Goal: Information Seeking & Learning: Find specific fact

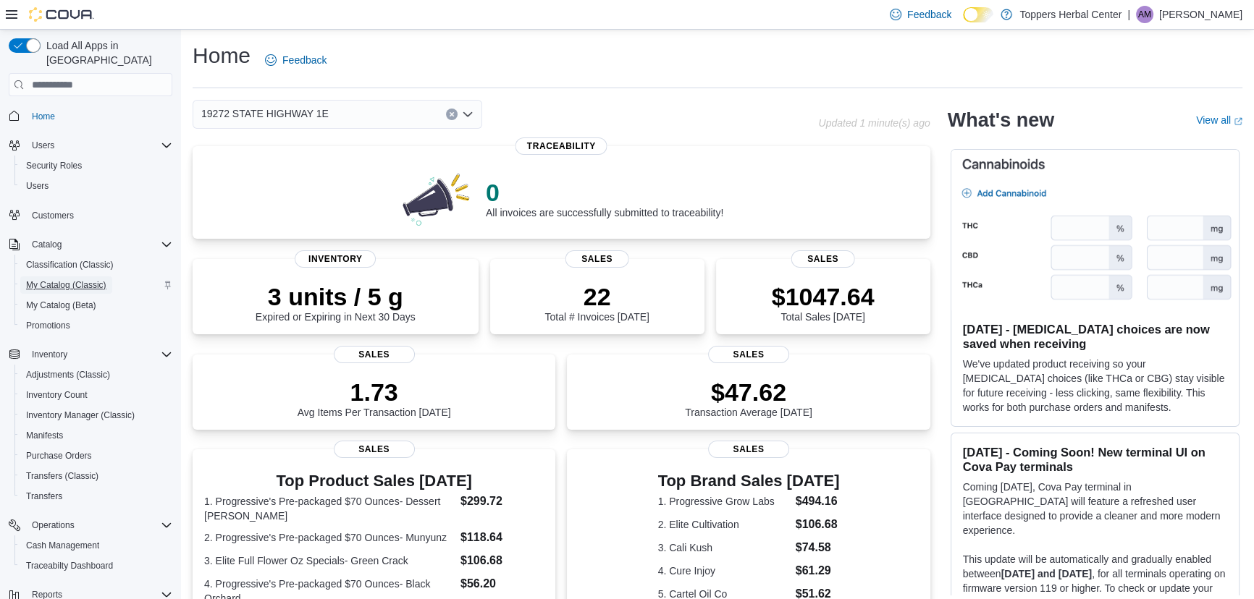
click at [62, 279] on span "My Catalog (Classic)" at bounding box center [66, 285] width 80 height 12
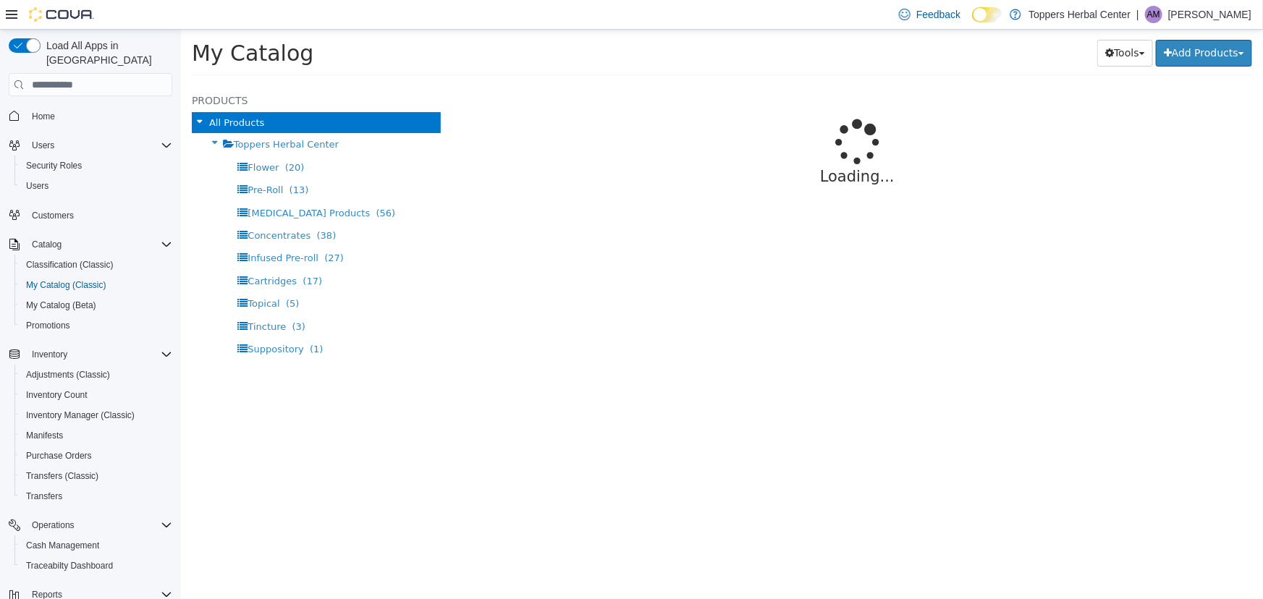
select select "**********"
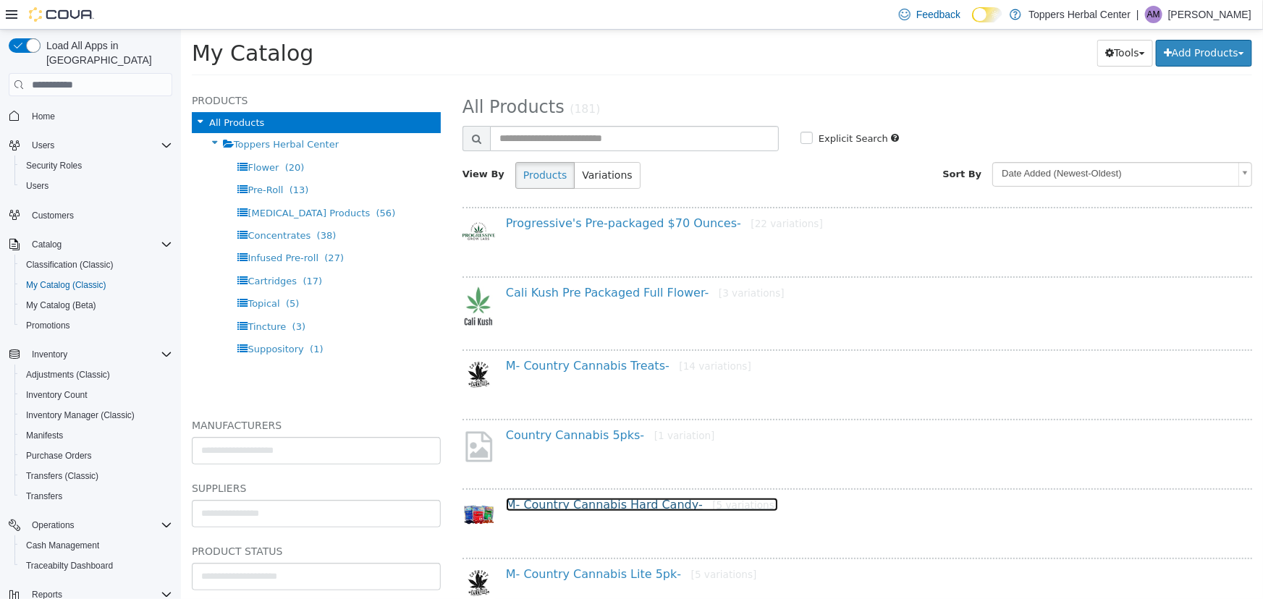
click at [660, 505] on link "M- Country Cannabis Hard Candy- [5 variations]" at bounding box center [641, 505] width 272 height 14
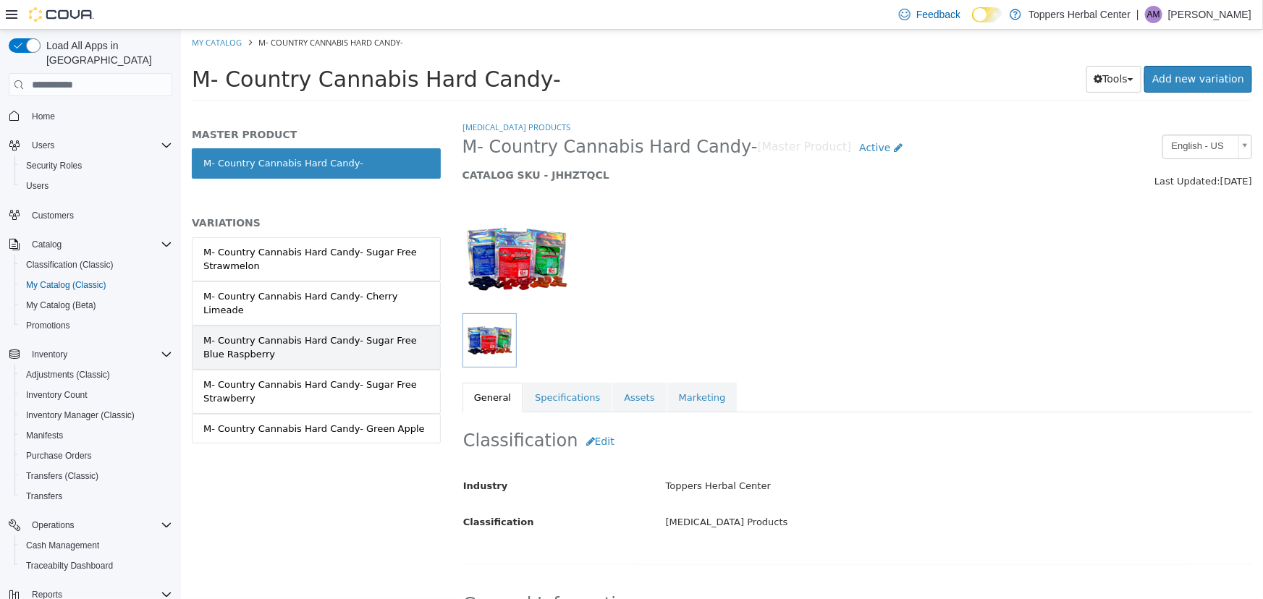
click at [376, 351] on div "M- Country Cannabis Hard Candy- Sugar Free Blue Raspberry" at bounding box center [316, 348] width 226 height 28
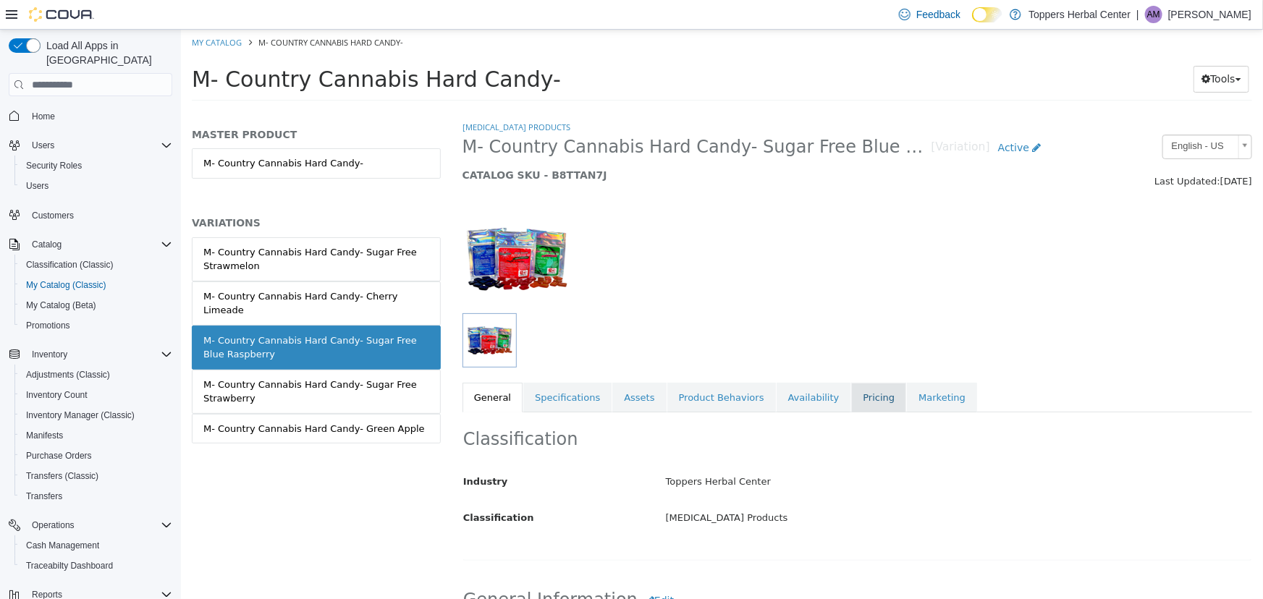
click at [861, 402] on link "Pricing" at bounding box center [878, 398] width 55 height 30
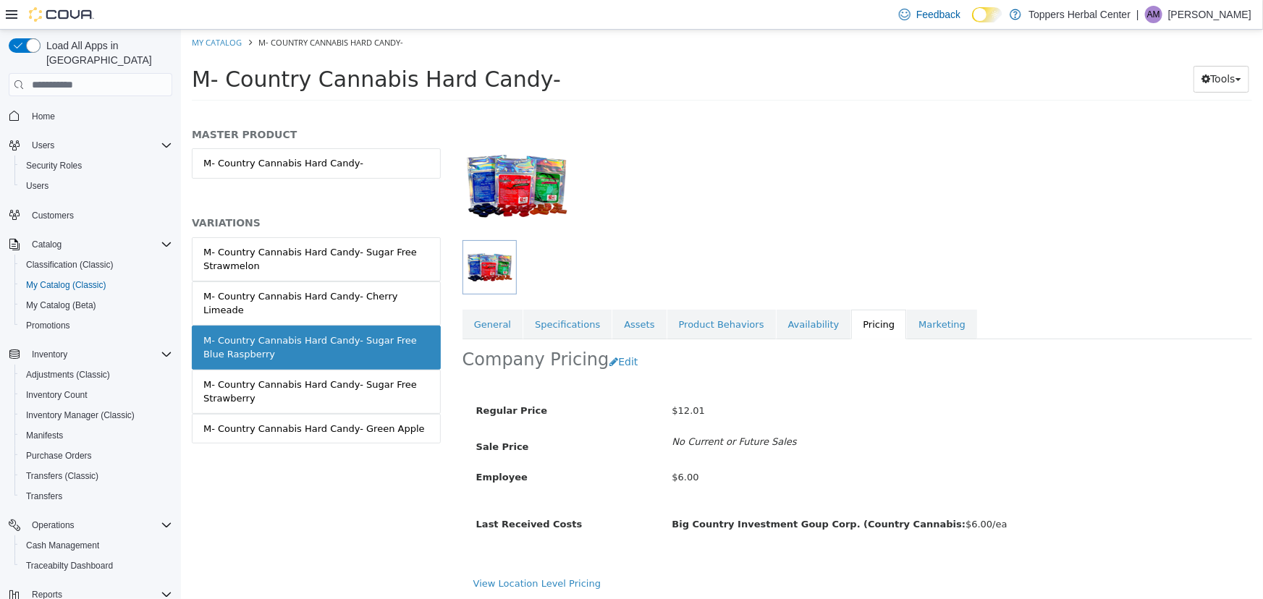
scroll to position [75, 0]
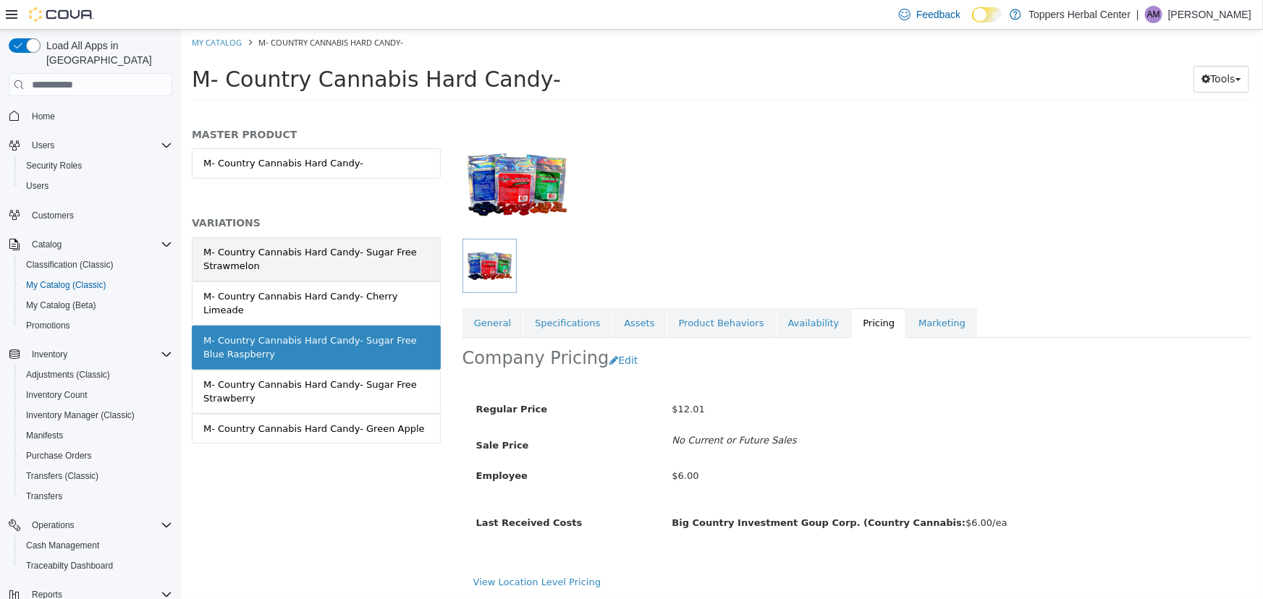
click at [392, 262] on div "M- Country Cannabis Hard Candy- Sugar Free Strawmelon" at bounding box center [316, 259] width 226 height 28
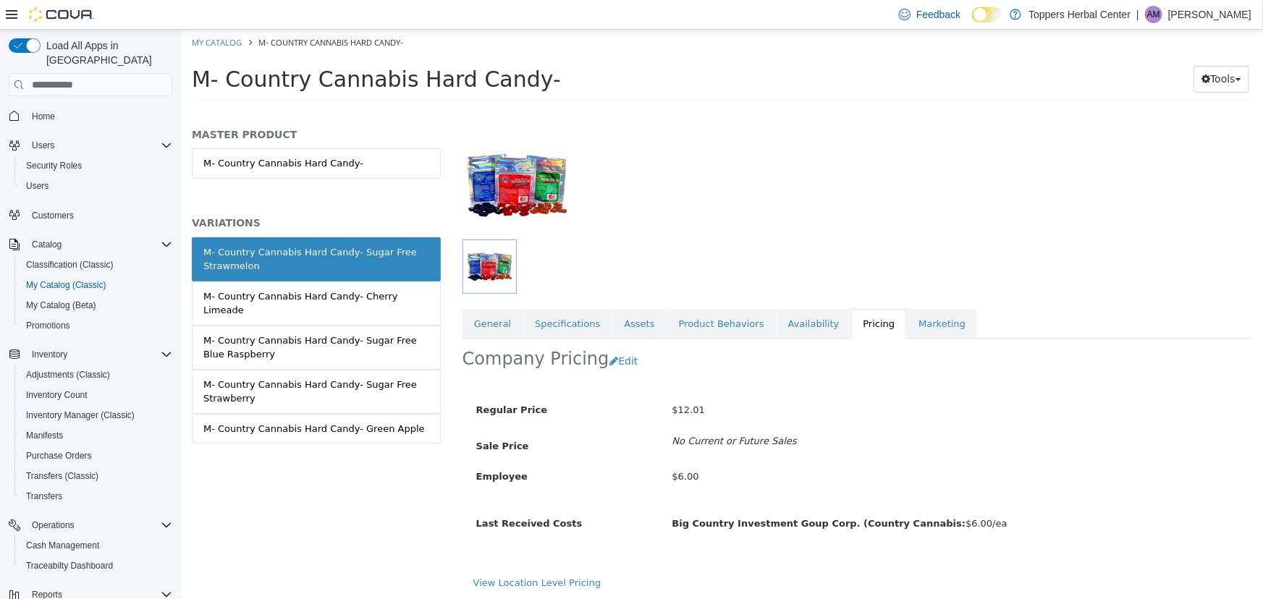
scroll to position [75, 0]
click at [370, 370] on link "M- Country Cannabis Hard Candy- Sugar Free Strawberry" at bounding box center [315, 392] width 249 height 44
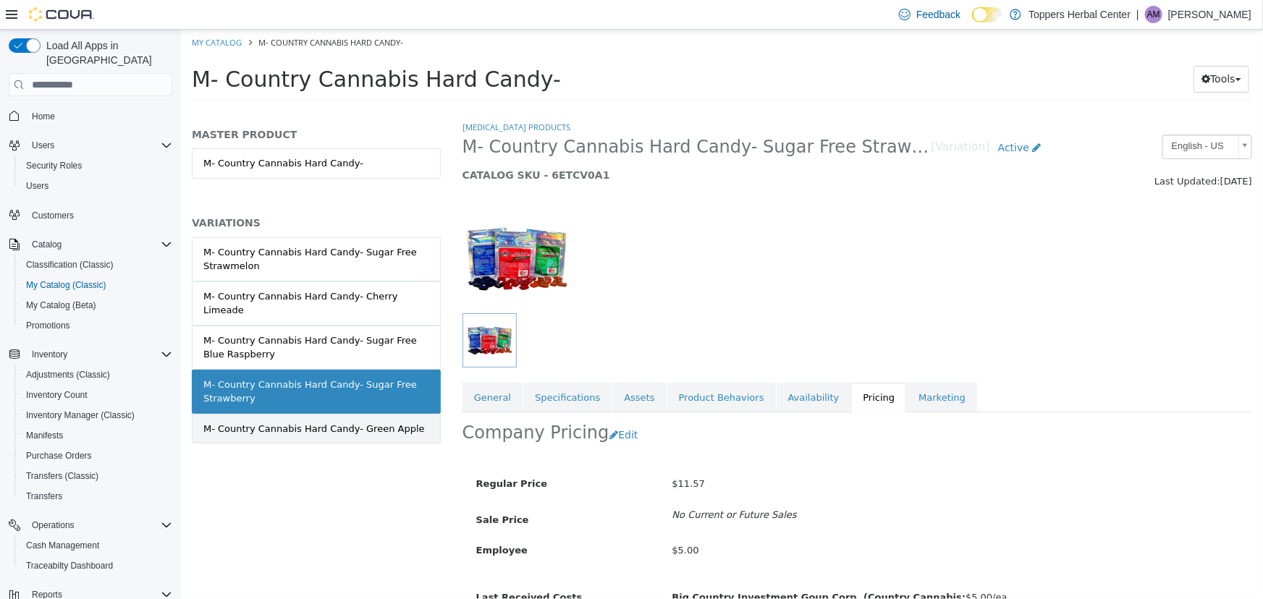
click at [391, 422] on div "M- Country Cannabis Hard Candy- Green Apple" at bounding box center [314, 429] width 222 height 14
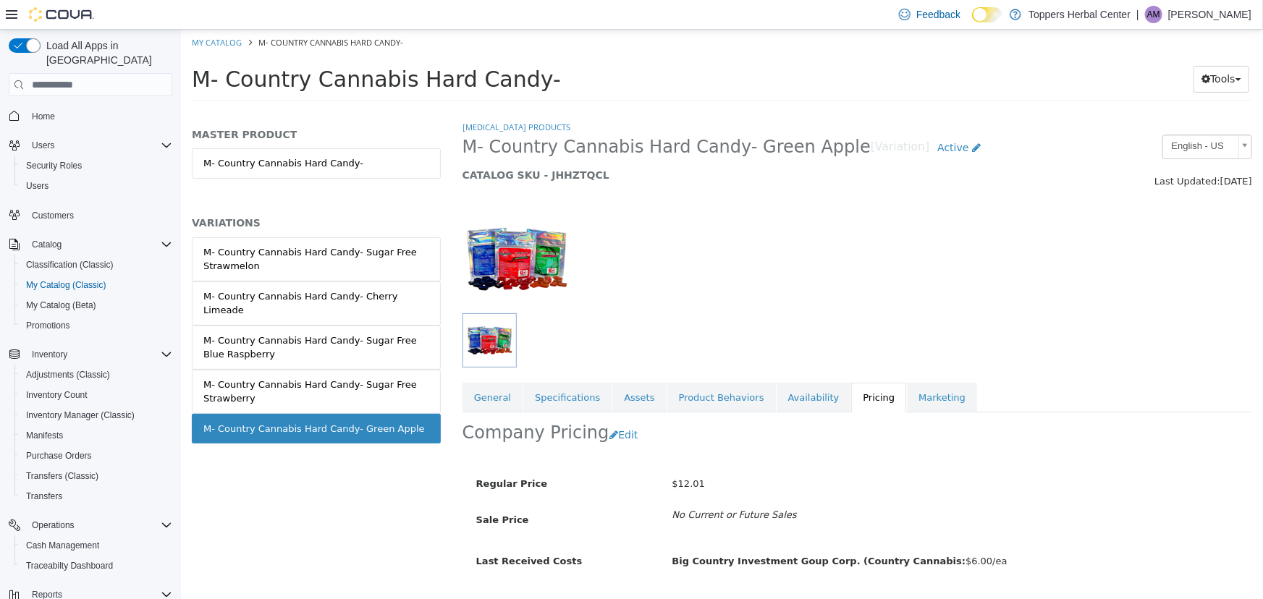
click at [401, 387] on div "M- Country Cannabis Hard Candy- Sugar Free Strawberry" at bounding box center [316, 392] width 226 height 28
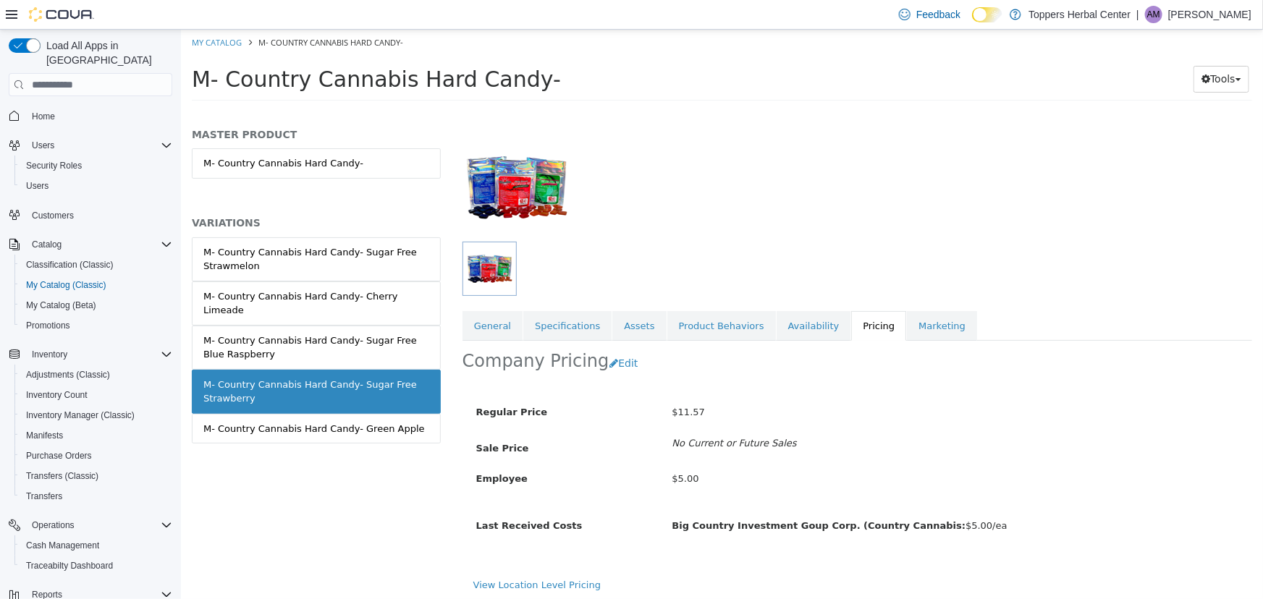
scroll to position [75, 0]
click at [776, 321] on link "Availability" at bounding box center [813, 323] width 75 height 30
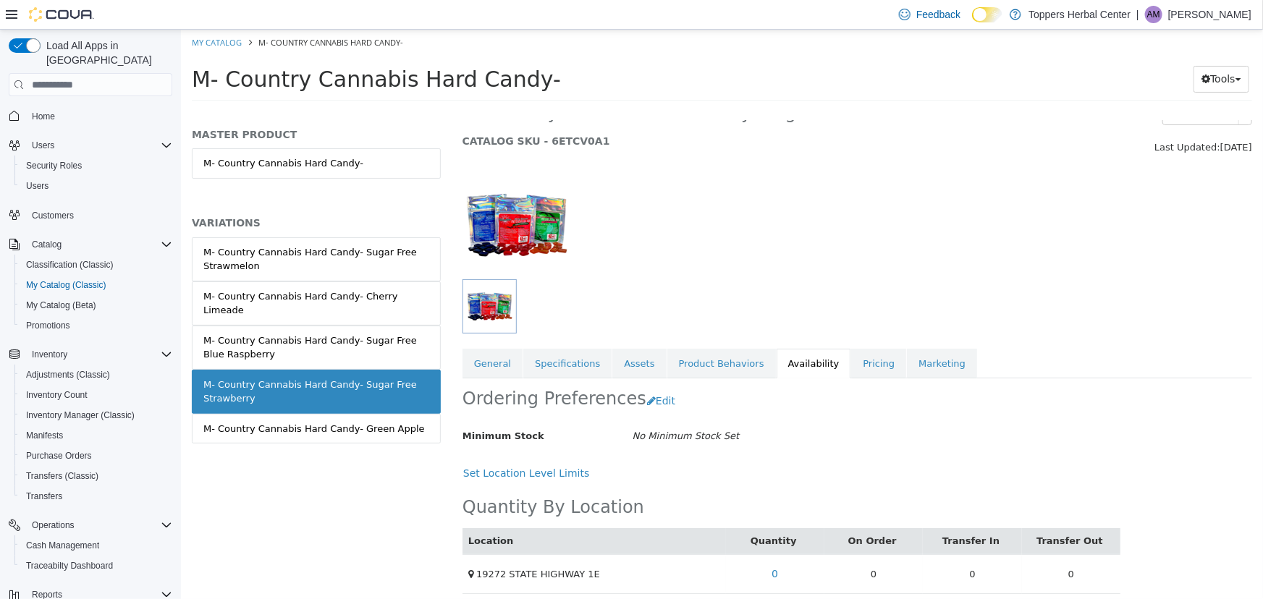
scroll to position [43, 0]
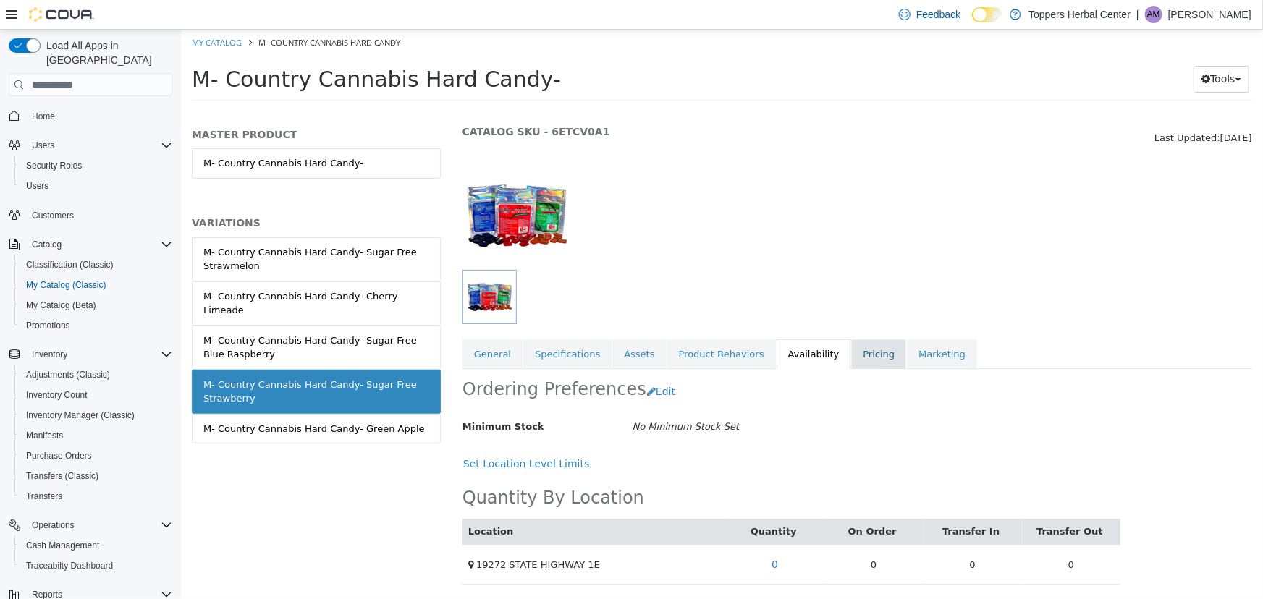
click at [853, 366] on link "Pricing" at bounding box center [878, 355] width 55 height 30
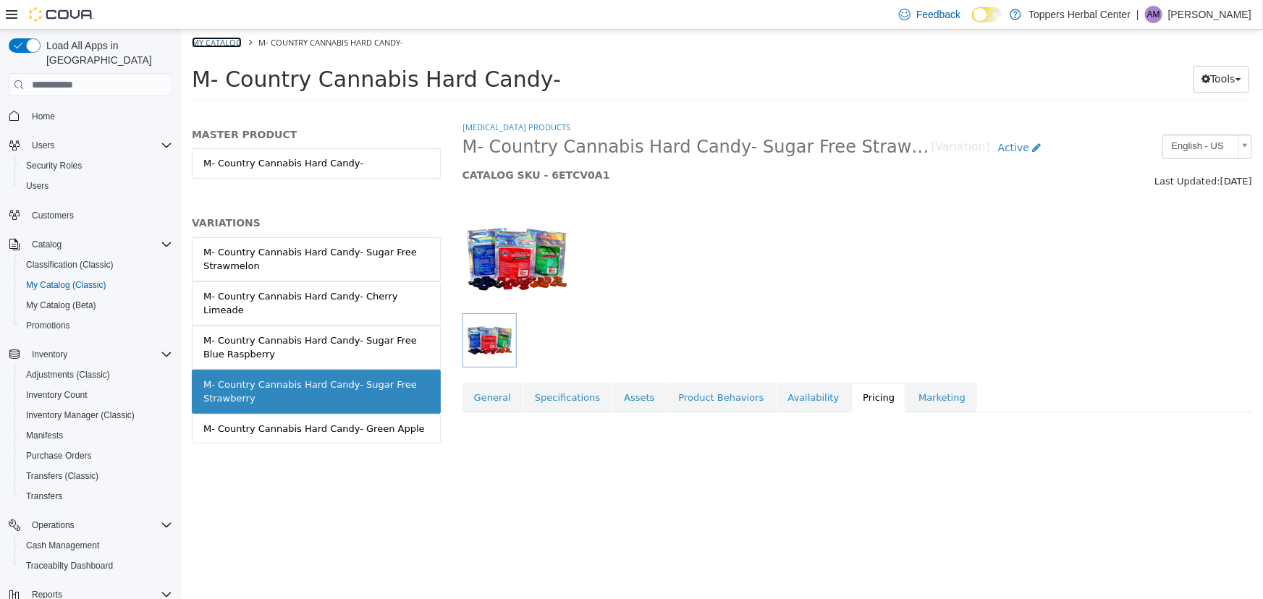
click at [218, 40] on link "My Catalog" at bounding box center [216, 42] width 50 height 11
select select "**********"
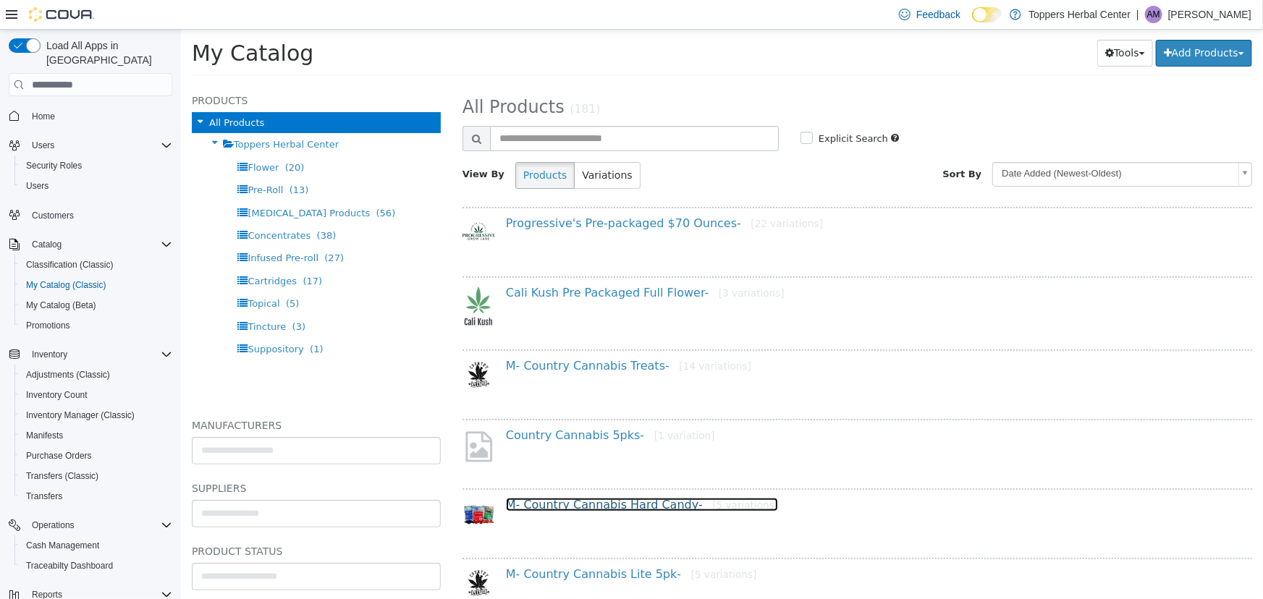
click at [615, 505] on link "M- Country Cannabis Hard Candy- [5 variations]" at bounding box center [641, 505] width 272 height 14
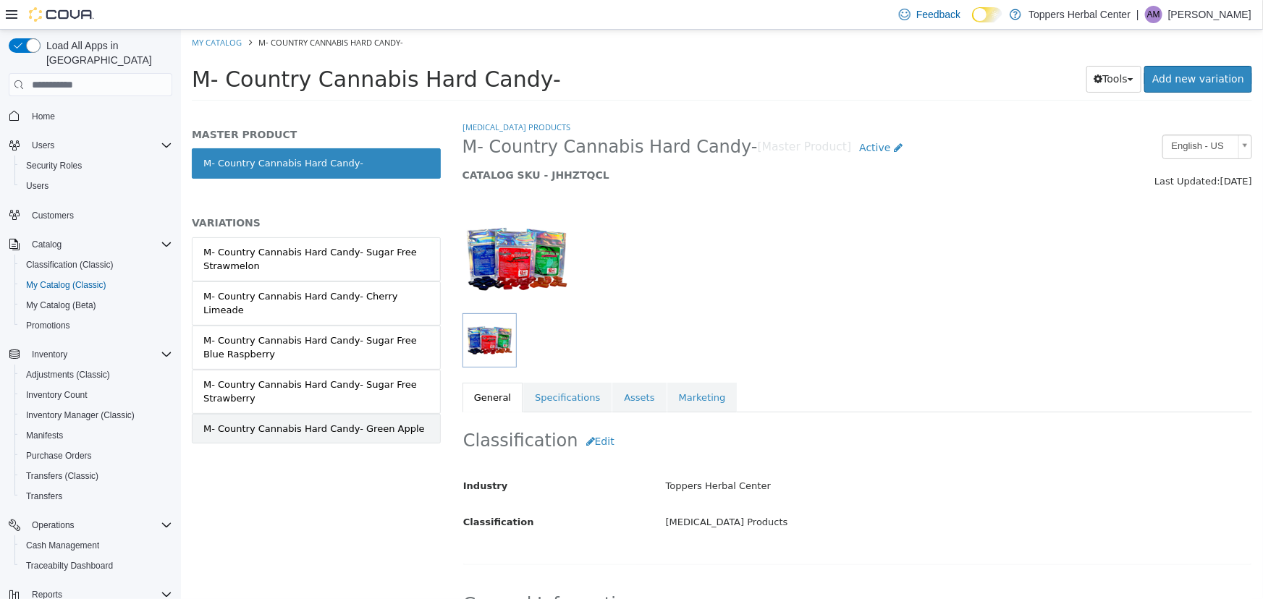
click at [338, 429] on div "M- Country Cannabis Hard Candy- Green Apple" at bounding box center [314, 429] width 222 height 14
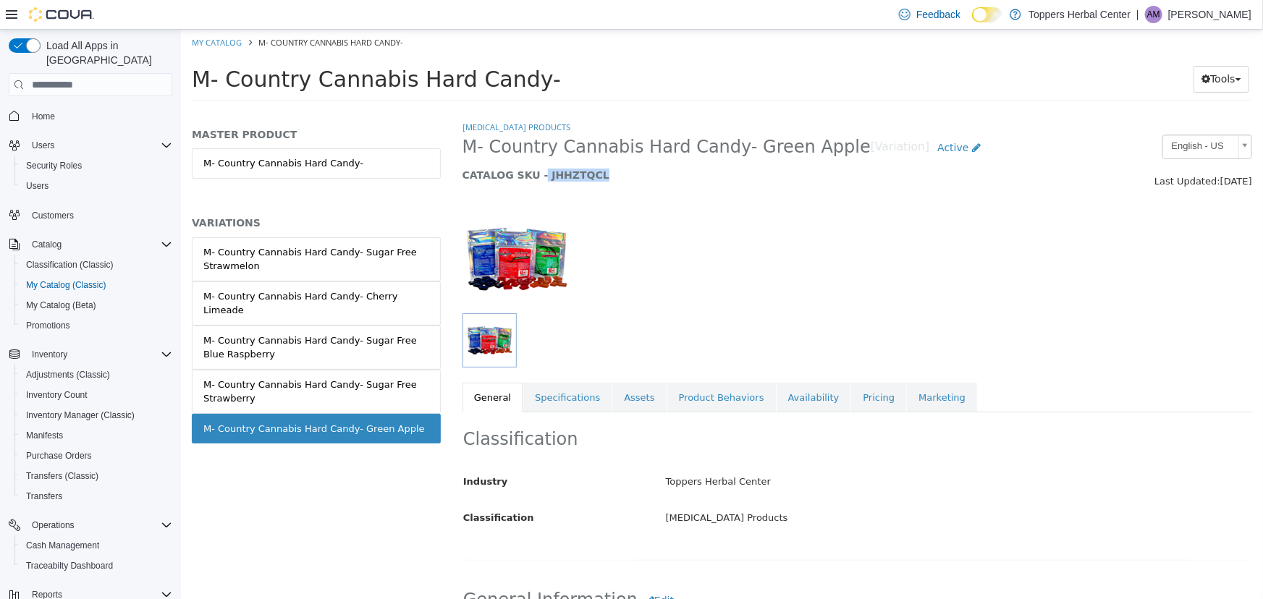
drag, startPoint x: 538, startPoint y: 174, endPoint x: 600, endPoint y: 175, distance: 62.3
click at [600, 175] on h5 "CATALOG SKU - JHHZTQCL" at bounding box center [755, 175] width 587 height 13
copy h5 "JHHZTQCL"
click at [801, 391] on link "Availability" at bounding box center [813, 398] width 75 height 30
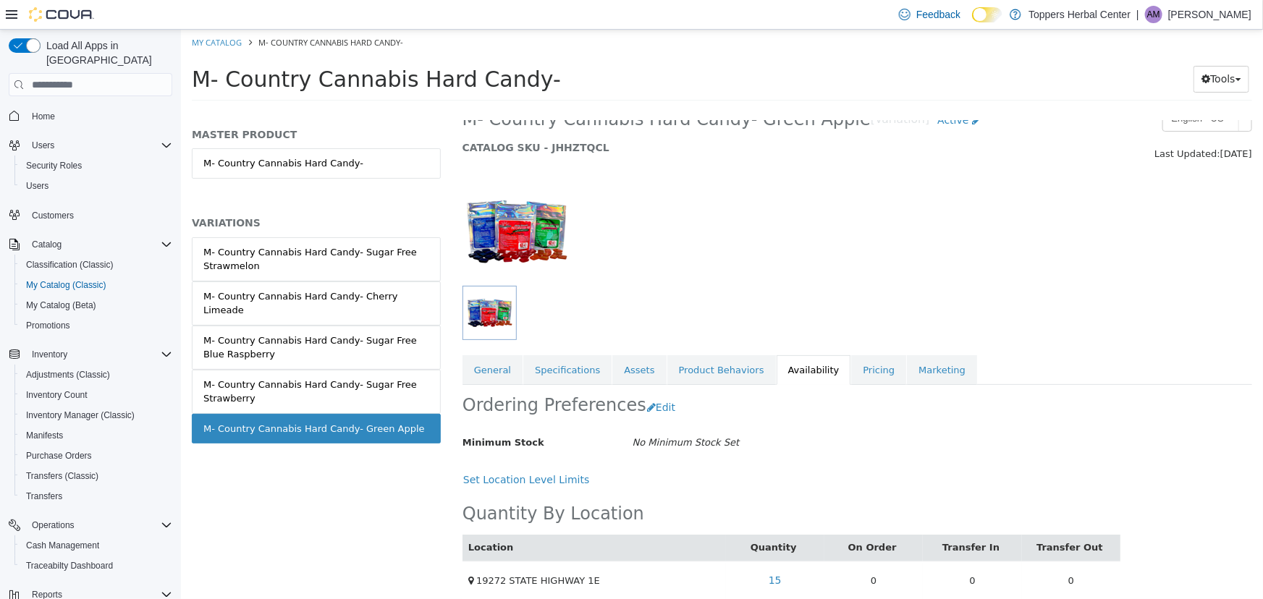
scroll to position [43, 0]
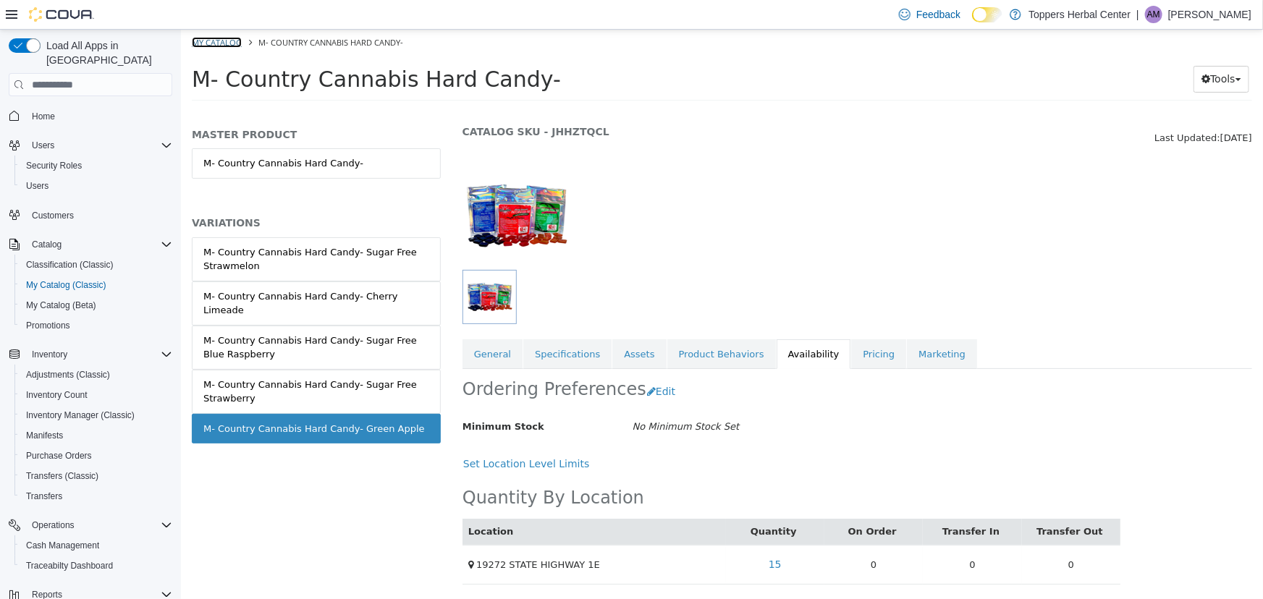
click at [204, 44] on link "My Catalog" at bounding box center [216, 42] width 50 height 11
select select "**********"
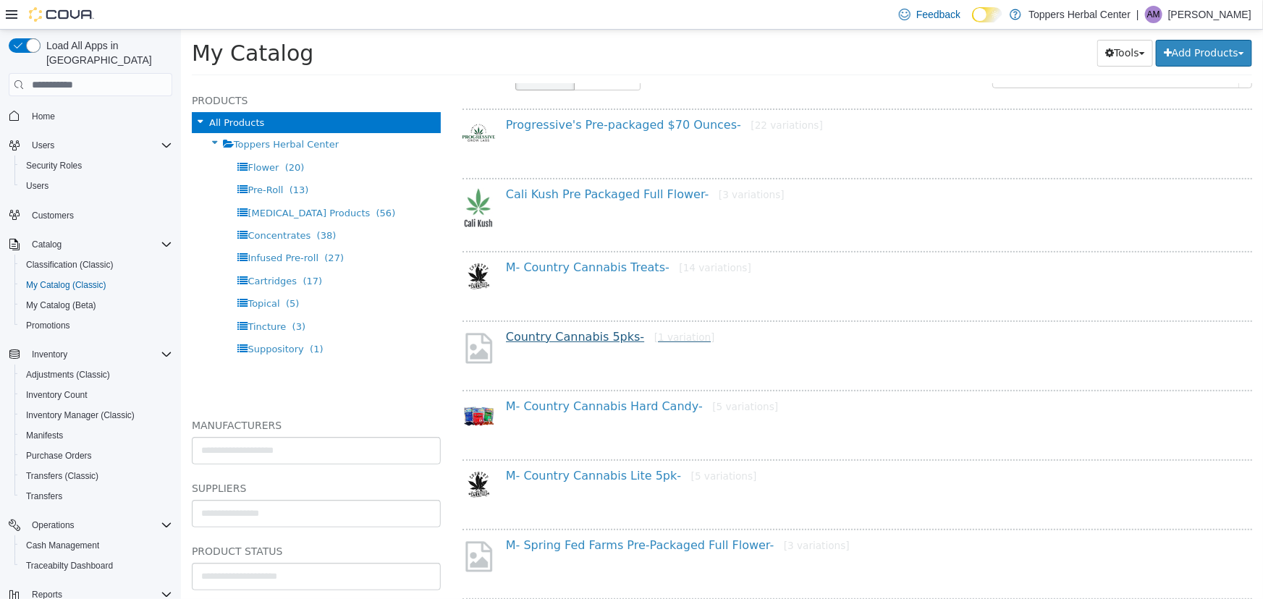
scroll to position [131, 0]
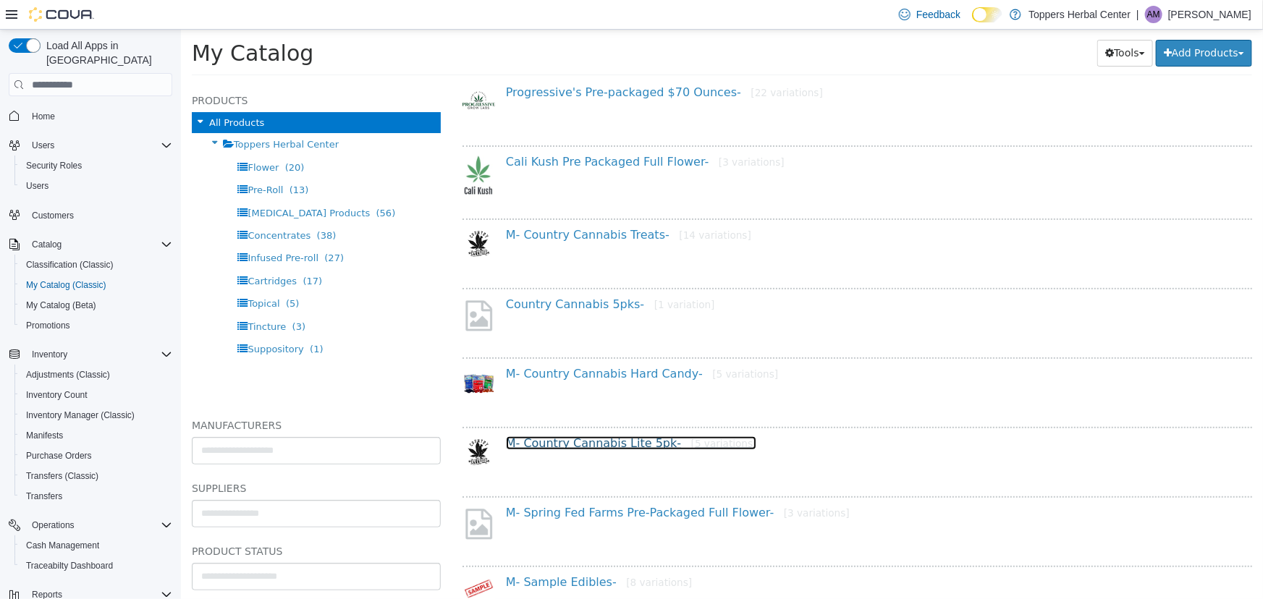
click at [612, 438] on link "M- Country Cannabis Lite 5pk- [5 variations]" at bounding box center [630, 444] width 251 height 14
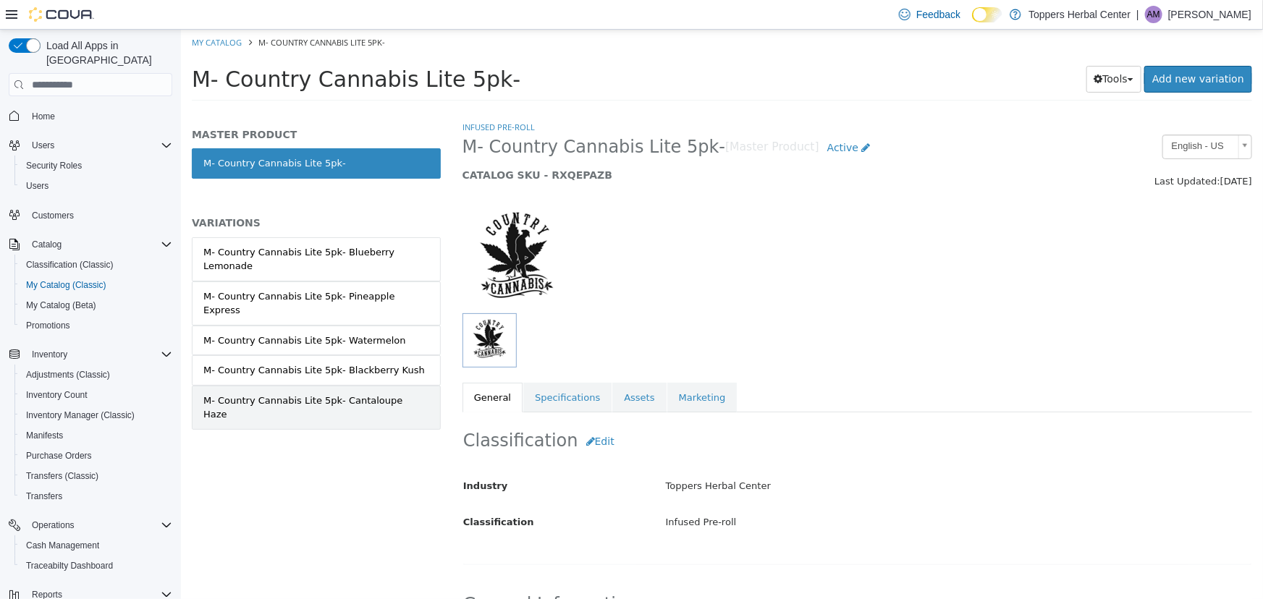
click at [398, 394] on div "M- Country Cannabis Lite 5pk- Cantaloupe Haze" at bounding box center [316, 408] width 226 height 28
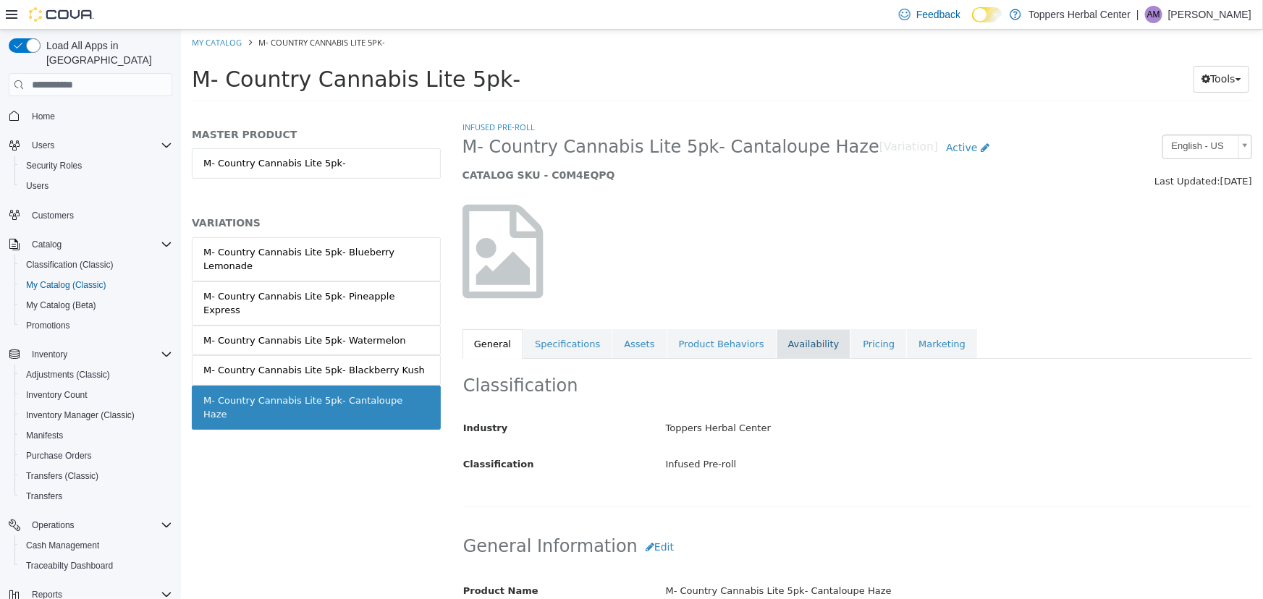
click at [821, 342] on link "Availability" at bounding box center [813, 344] width 75 height 30
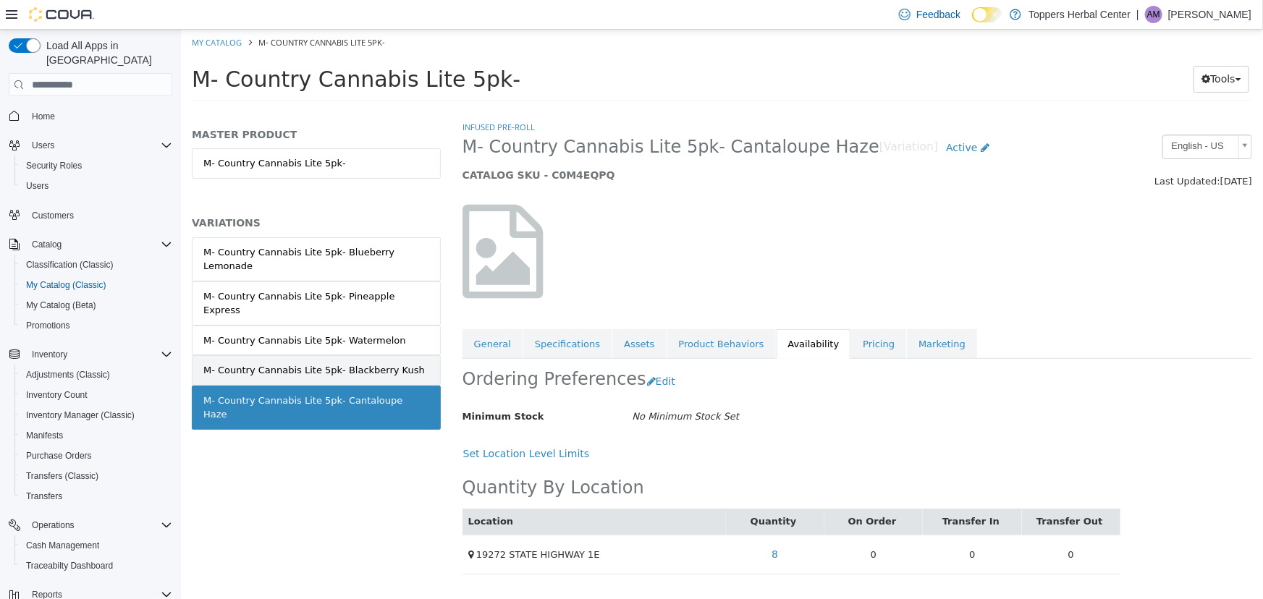
click at [340, 363] on div "M- Country Cannabis Lite 5pk- Blackberry Kush" at bounding box center [314, 370] width 222 height 14
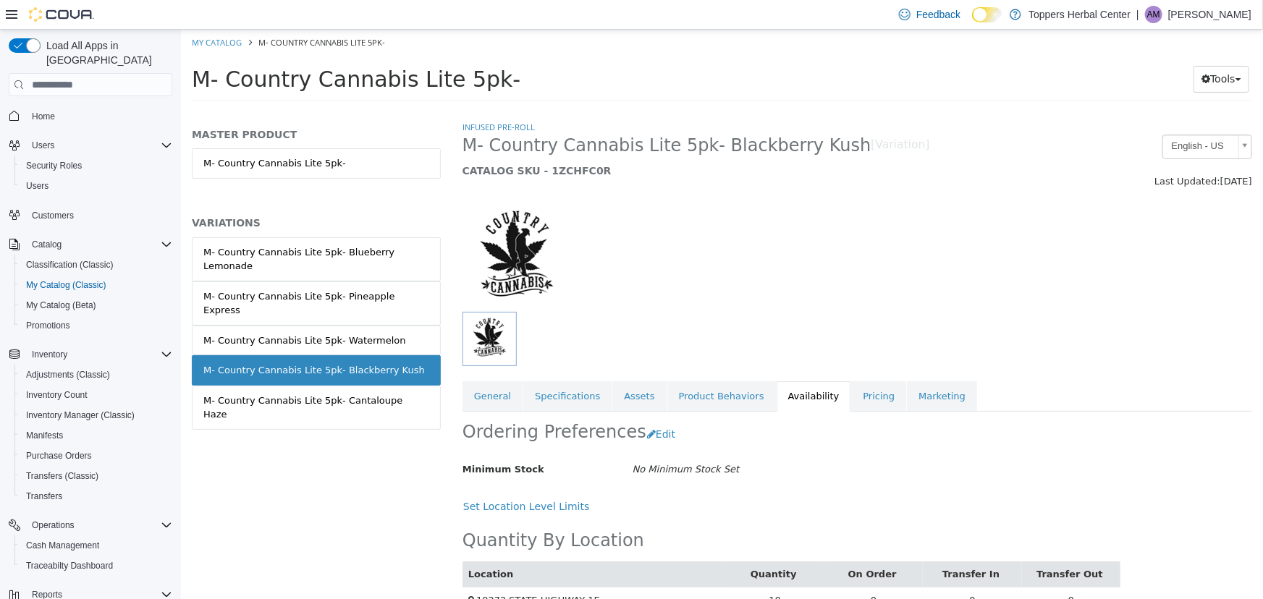
scroll to position [30, 0]
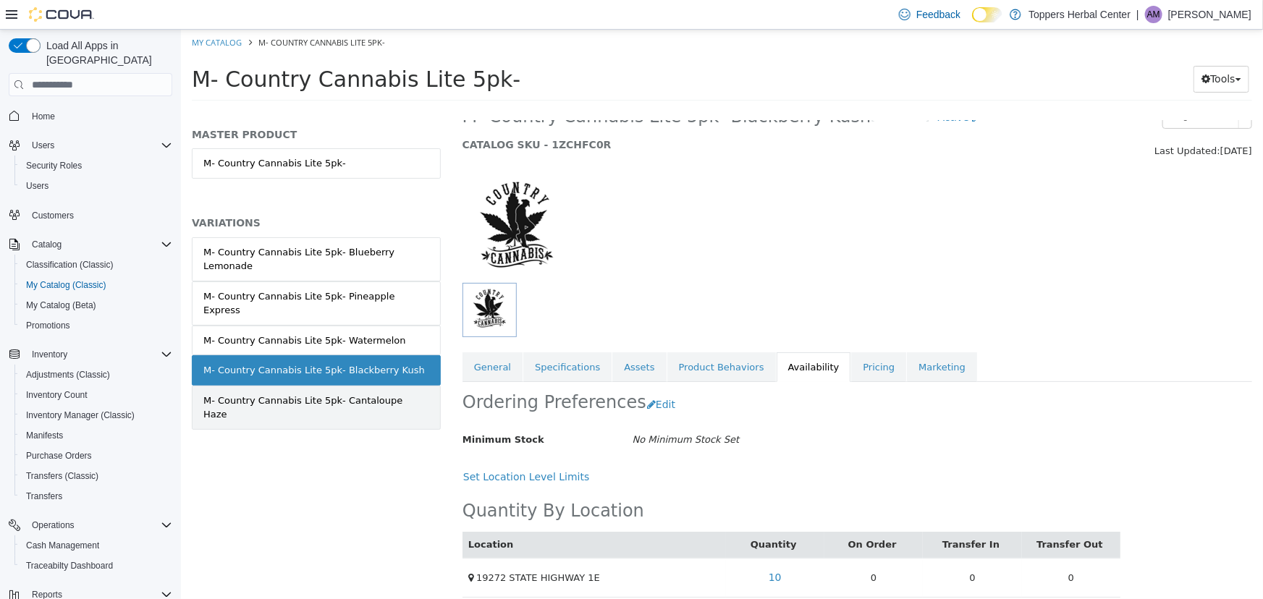
click at [395, 393] on link "M- Country Cannabis Lite 5pk- Cantaloupe Haze" at bounding box center [315, 408] width 249 height 44
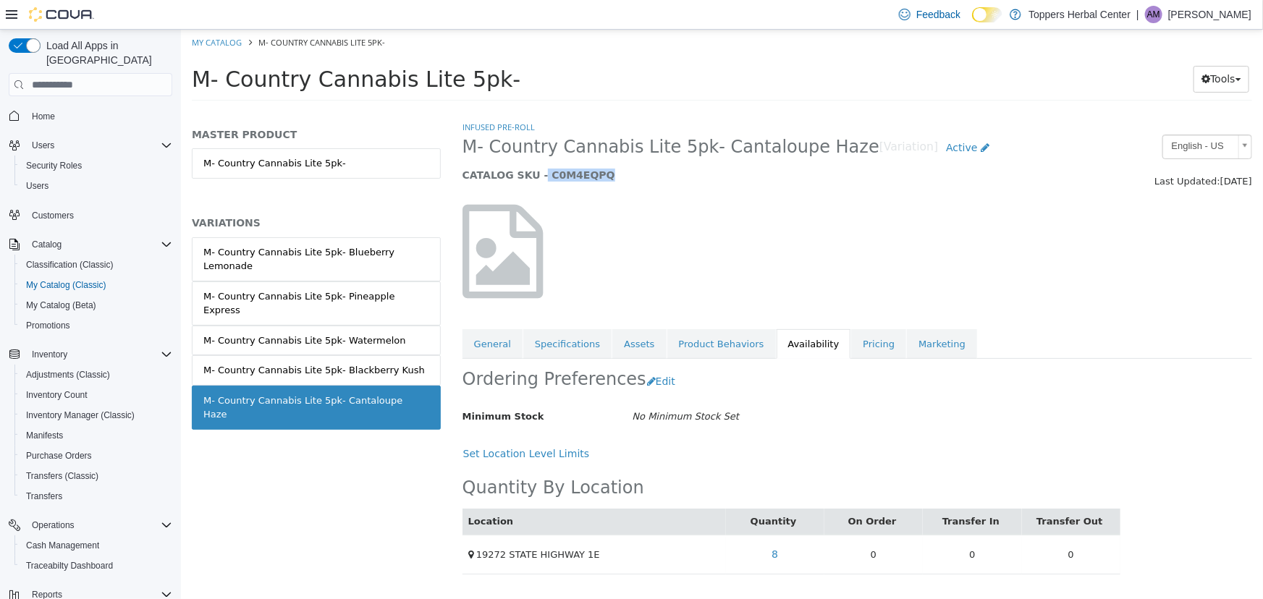
drag, startPoint x: 541, startPoint y: 178, endPoint x: 617, endPoint y: 182, distance: 76.1
click at [617, 182] on div "M- Country Cannabis Lite 5pk- Cantaloupe Haze [Variation] Active CATALOG SKU - …" at bounding box center [755, 162] width 609 height 55
click at [217, 43] on link "My Catalog" at bounding box center [216, 42] width 50 height 11
select select "**********"
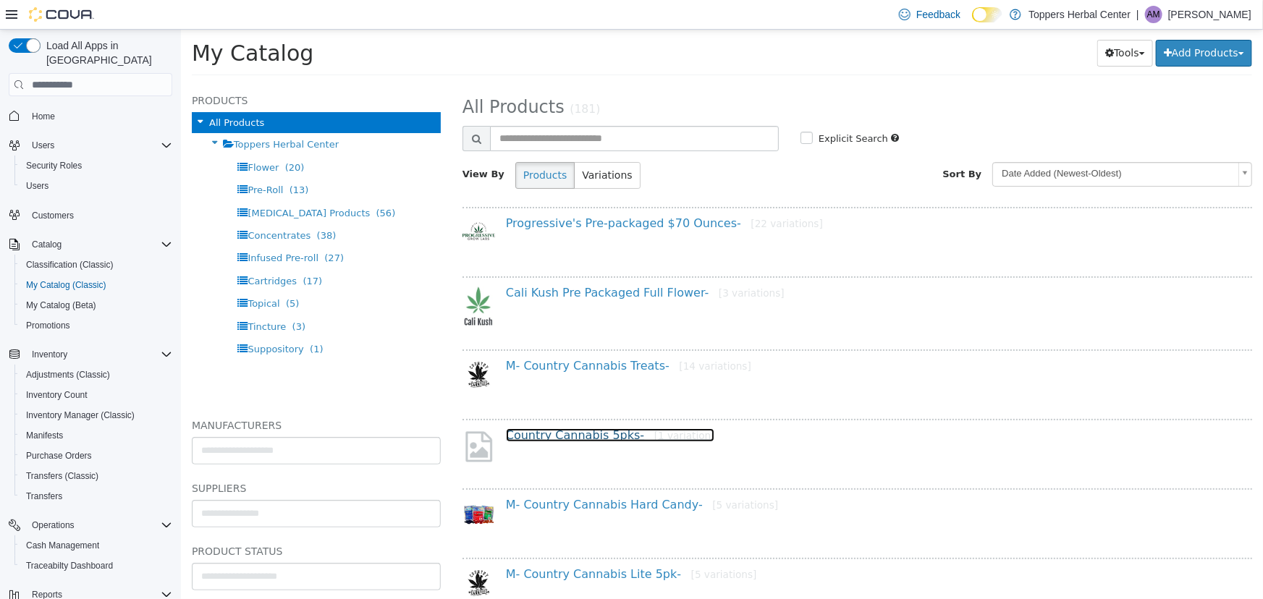
click at [600, 433] on link "Country Cannabis 5pks- [1 variation]" at bounding box center [609, 436] width 209 height 14
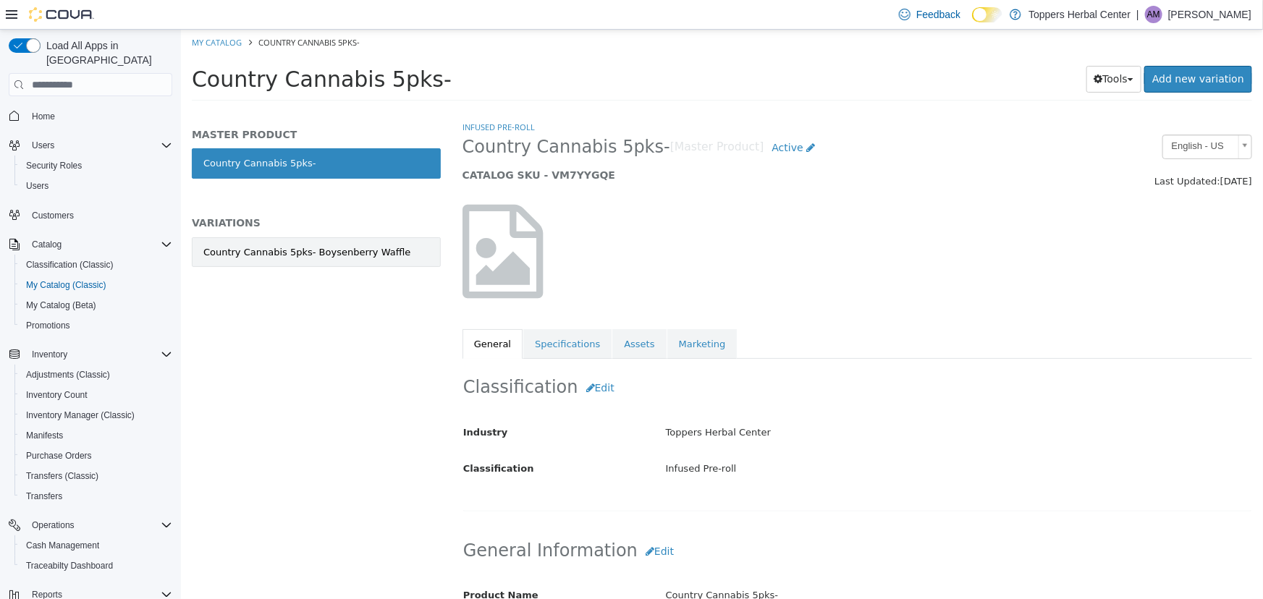
click at [363, 258] on div "Country Cannabis 5pks- Boysenberry Waffle" at bounding box center [306, 252] width 207 height 14
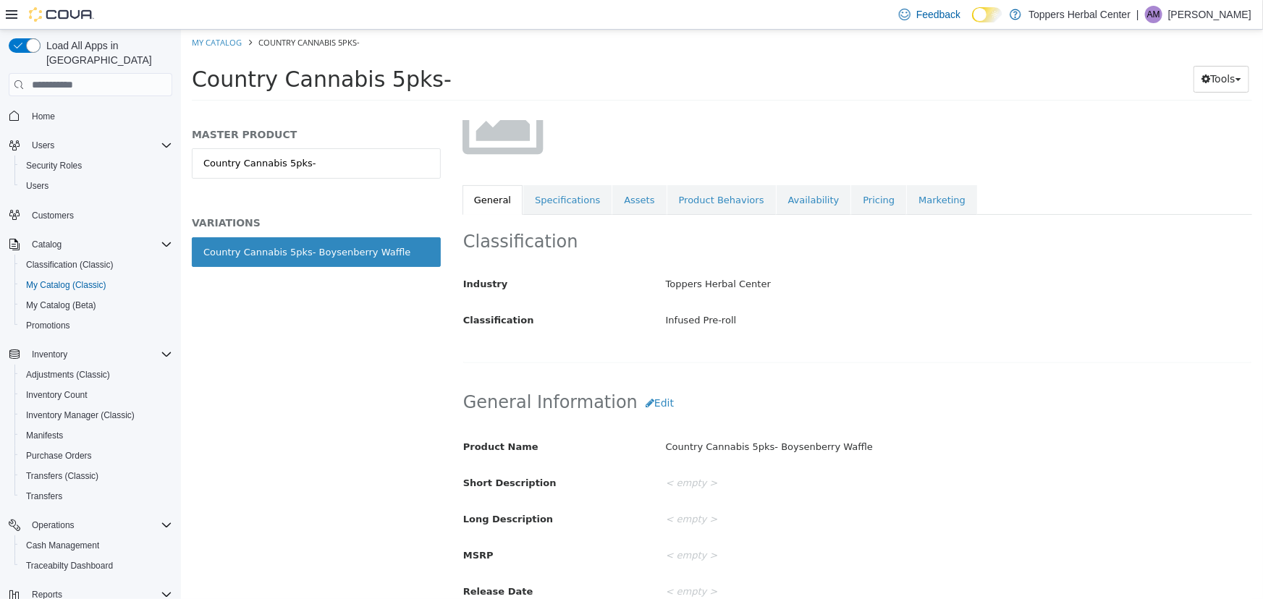
scroll to position [200, 0]
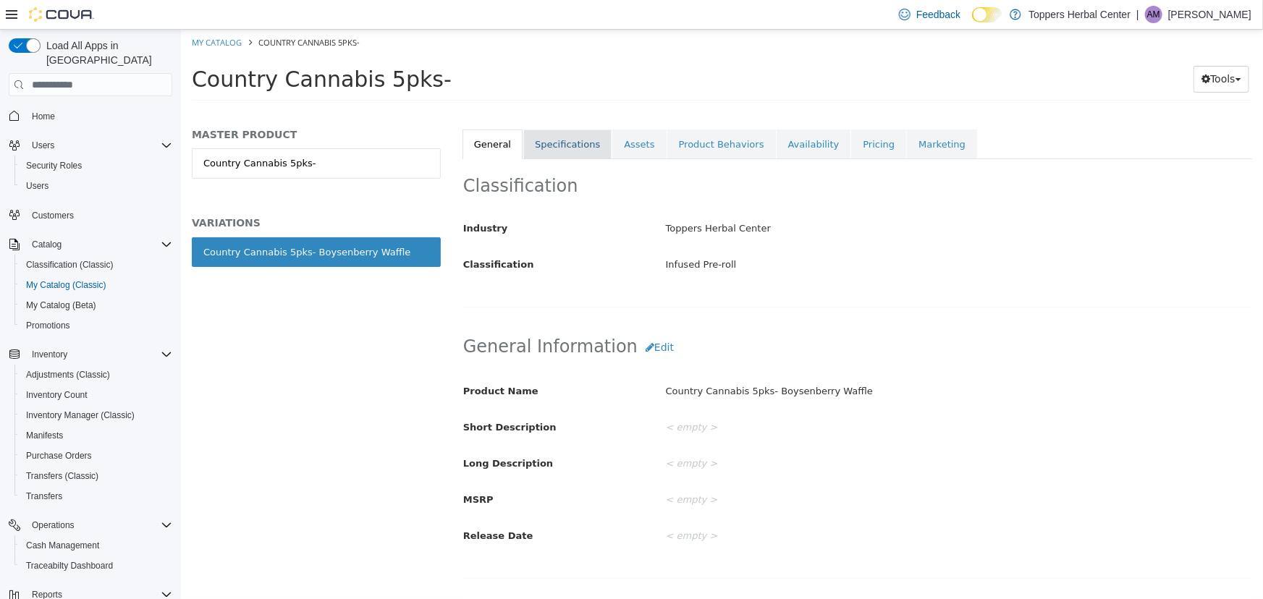
click at [541, 148] on link "Specifications" at bounding box center [567, 145] width 88 height 30
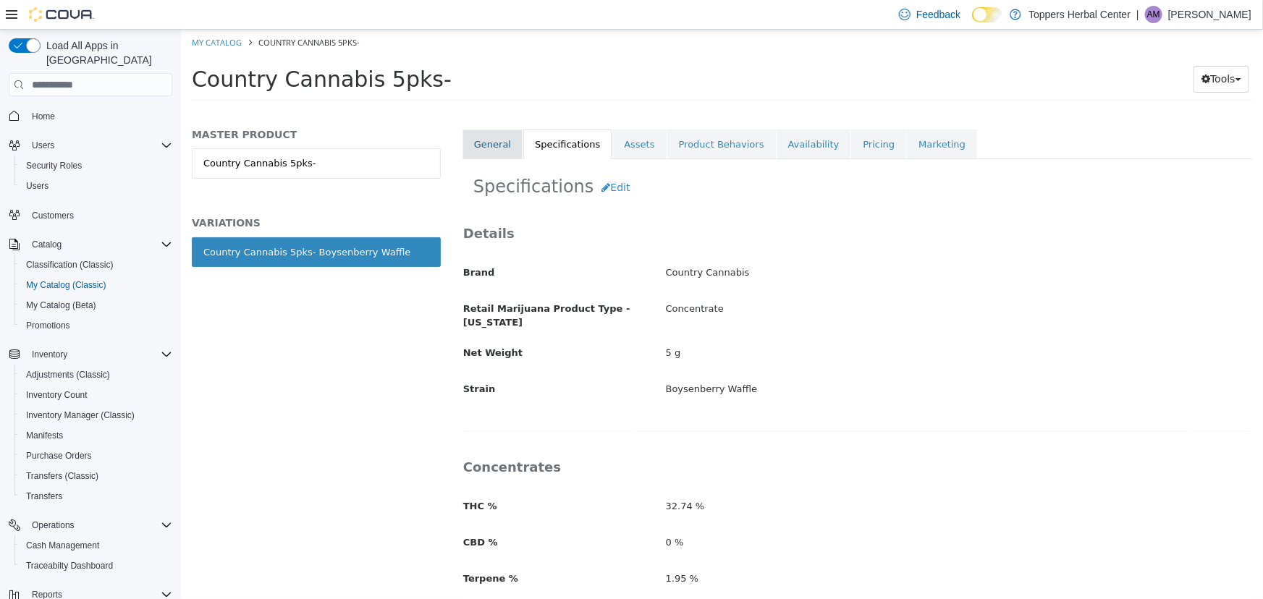
click at [494, 140] on link "General" at bounding box center [492, 145] width 60 height 30
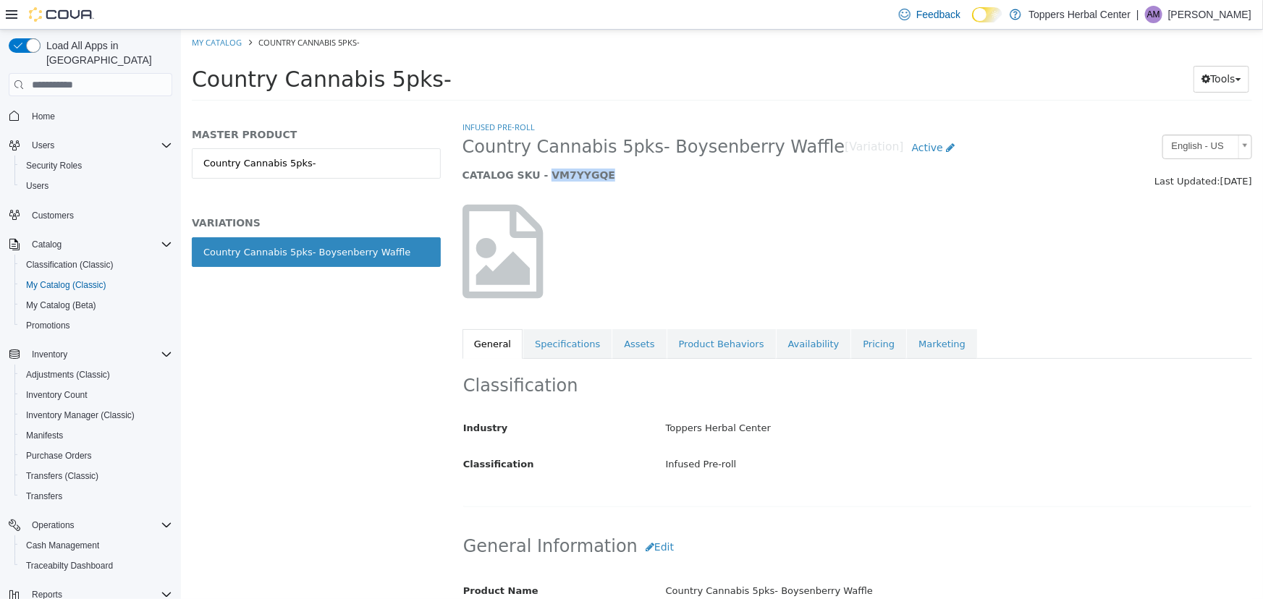
drag, startPoint x: 552, startPoint y: 174, endPoint x: 616, endPoint y: 172, distance: 63.7
click at [616, 172] on h5 "CATALOG SKU - VM7YYGQE" at bounding box center [755, 175] width 587 height 13
copy h5 "VM7YYGQE"
click at [812, 354] on link "Availability" at bounding box center [813, 344] width 75 height 30
